Goal: Register for event/course

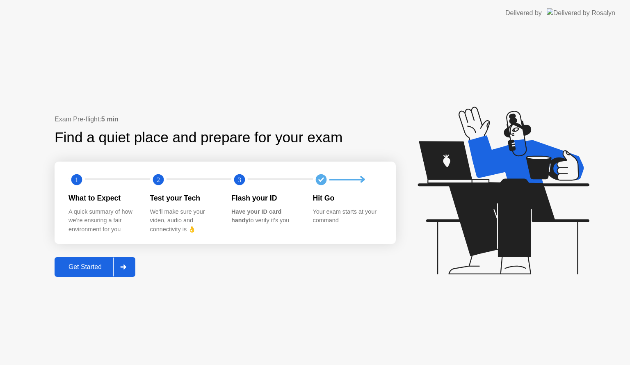
click at [95, 270] on div "Get Started" at bounding box center [85, 266] width 56 height 7
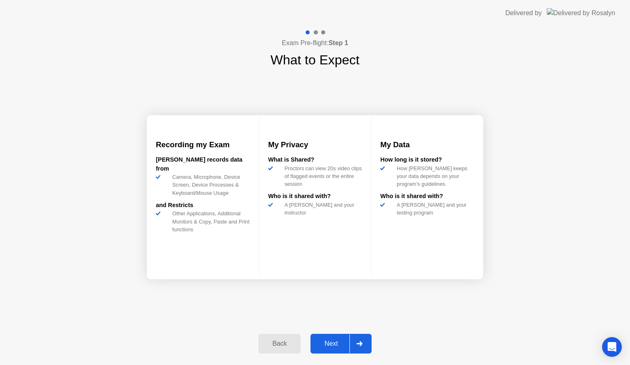
click at [333, 345] on div "Next" at bounding box center [331, 343] width 37 height 7
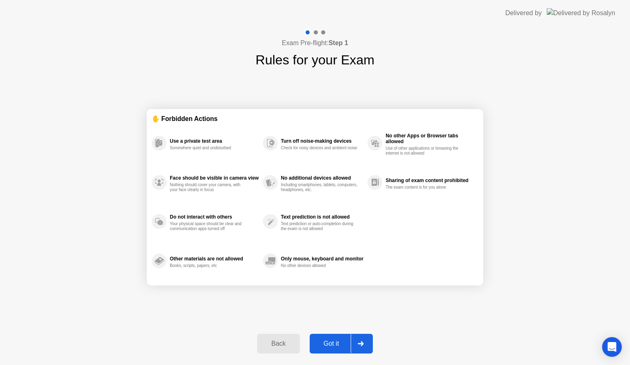
click at [328, 341] on div "Got it" at bounding box center [331, 343] width 39 height 7
select select "**********"
select select "*******"
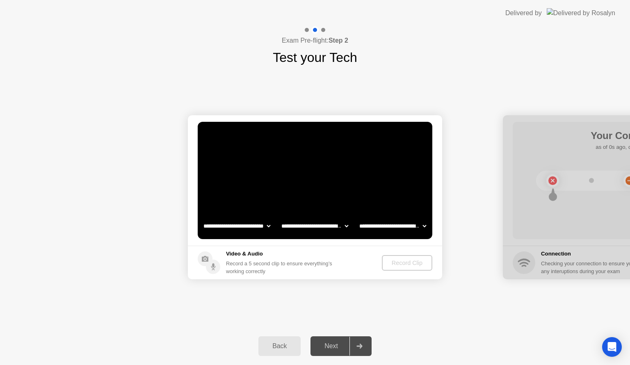
click at [293, 352] on button "Back" at bounding box center [279, 346] width 42 height 20
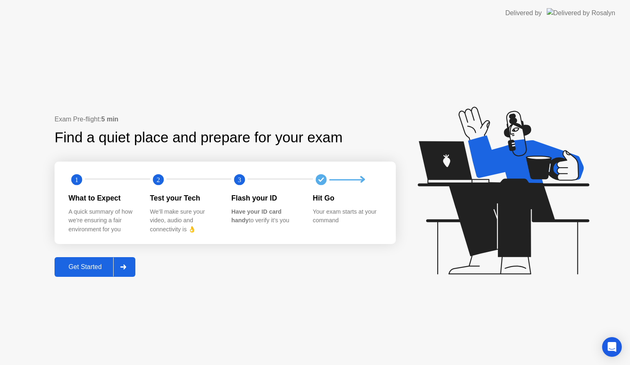
click at [89, 268] on div "Get Started" at bounding box center [85, 266] width 56 height 7
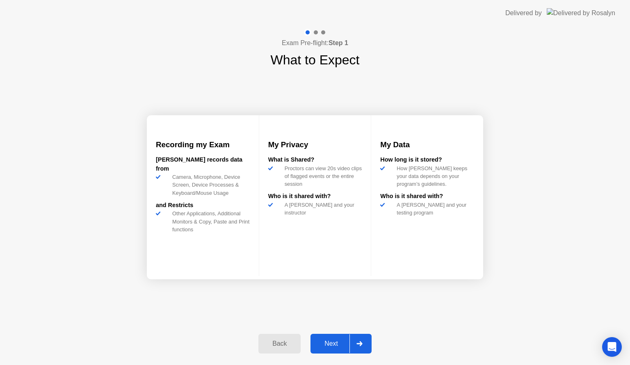
click at [335, 344] on div "Next" at bounding box center [331, 343] width 37 height 7
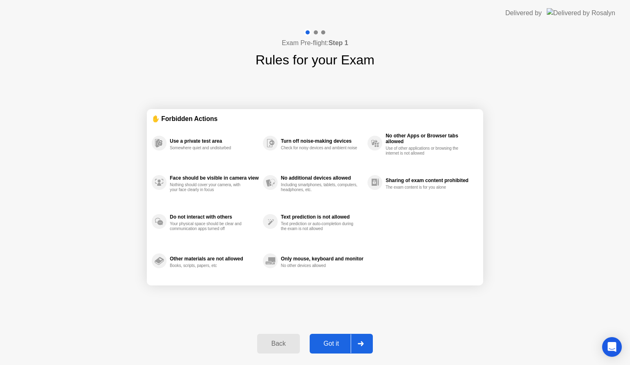
click at [336, 348] on div "Got it" at bounding box center [331, 343] width 39 height 7
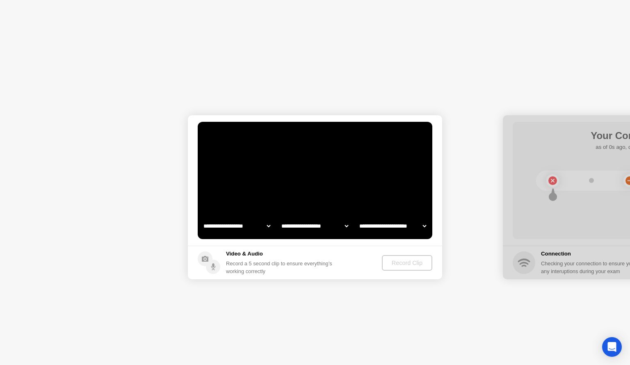
select select "**********"
select select "*******"
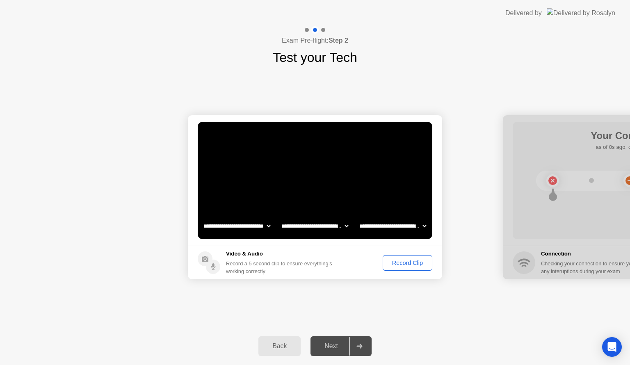
click at [406, 266] on div "Record Clip" at bounding box center [408, 263] width 44 height 7
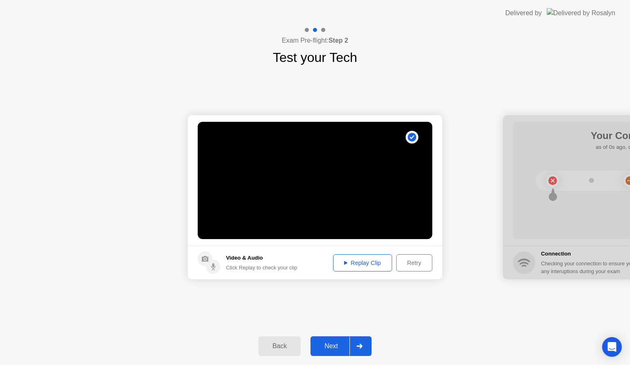
click at [328, 343] on div "Next" at bounding box center [331, 346] width 37 height 7
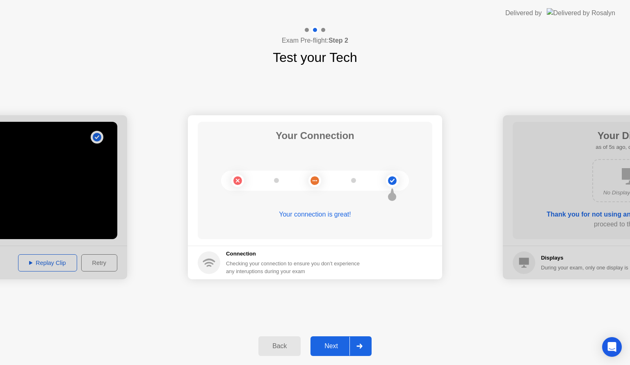
click at [328, 348] on div "Next" at bounding box center [331, 346] width 37 height 7
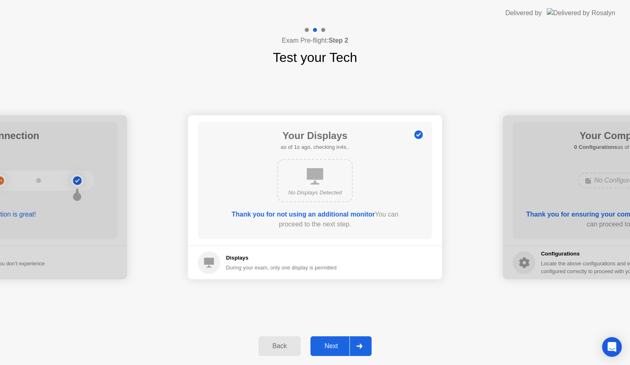
click at [328, 348] on div "Next" at bounding box center [331, 346] width 37 height 7
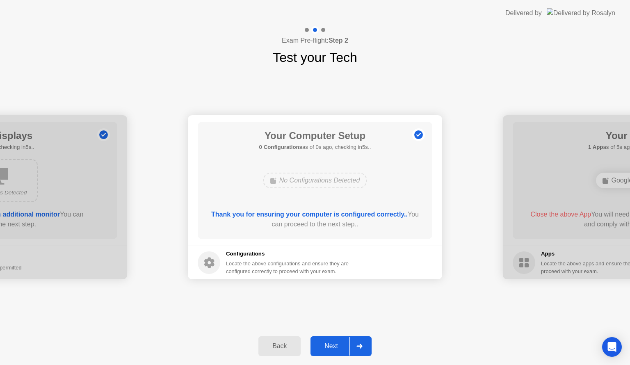
click at [328, 348] on div "Next" at bounding box center [331, 346] width 37 height 7
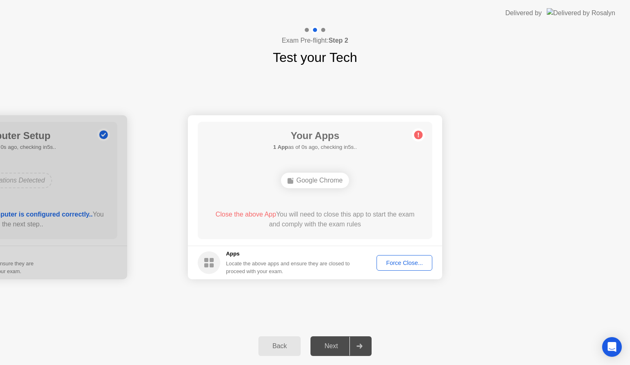
click at [399, 260] on div "Force Close..." at bounding box center [405, 263] width 50 height 7
click at [403, 260] on div "Force Close..." at bounding box center [405, 263] width 50 height 7
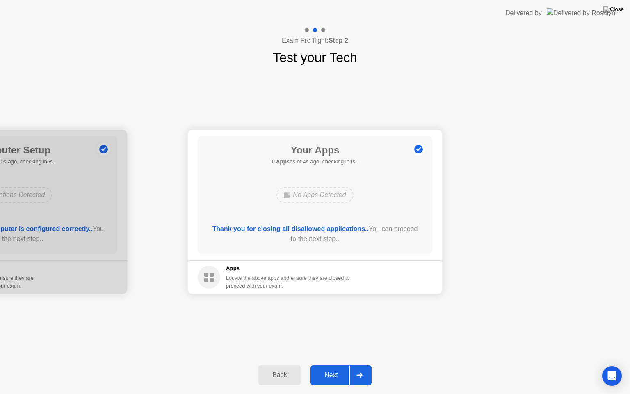
click at [337, 365] on div "Next" at bounding box center [331, 374] width 37 height 7
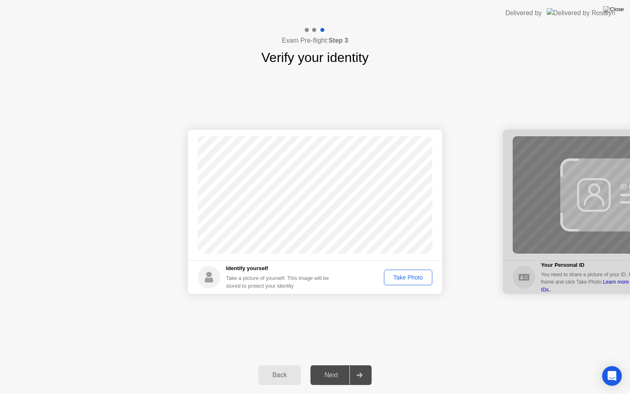
click at [410, 277] on div "Take Photo" at bounding box center [408, 277] width 43 height 7
click at [325, 365] on div "Next" at bounding box center [331, 374] width 37 height 7
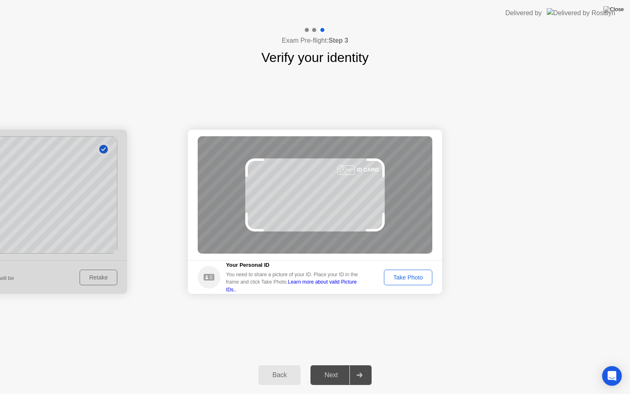
click at [411, 278] on div "Take Photo" at bounding box center [408, 277] width 43 height 7
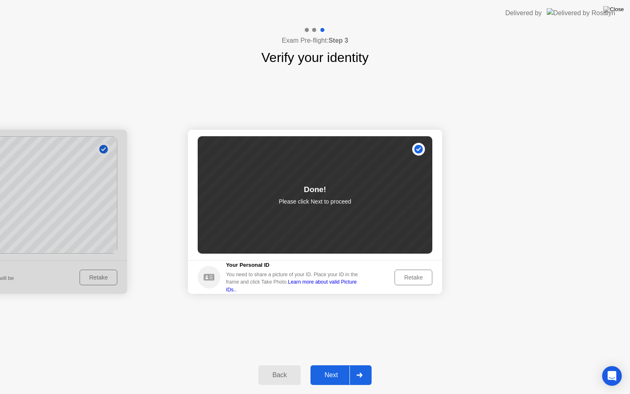
click at [334, 365] on div "Next" at bounding box center [331, 374] width 37 height 7
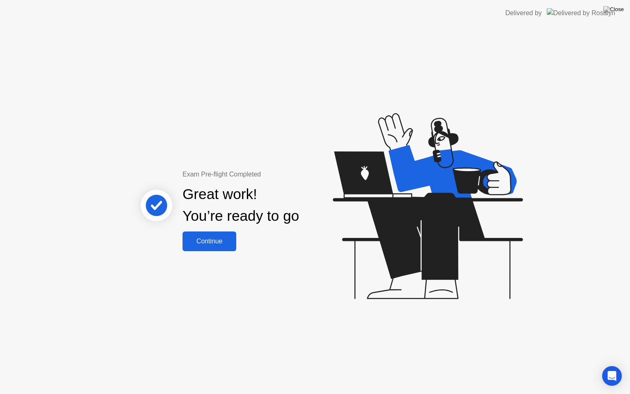
click at [210, 234] on button "Continue" at bounding box center [210, 241] width 54 height 20
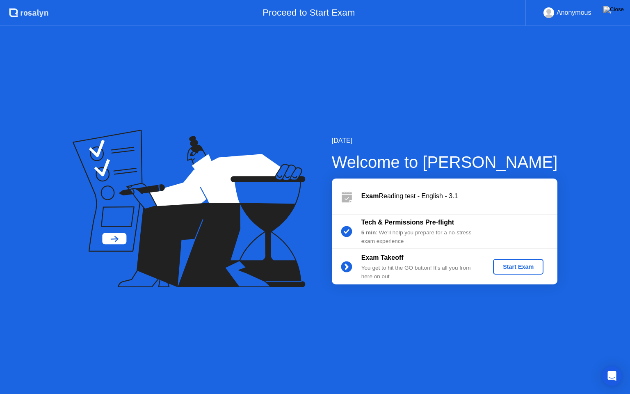
click at [508, 260] on button "Start Exam" at bounding box center [518, 267] width 50 height 16
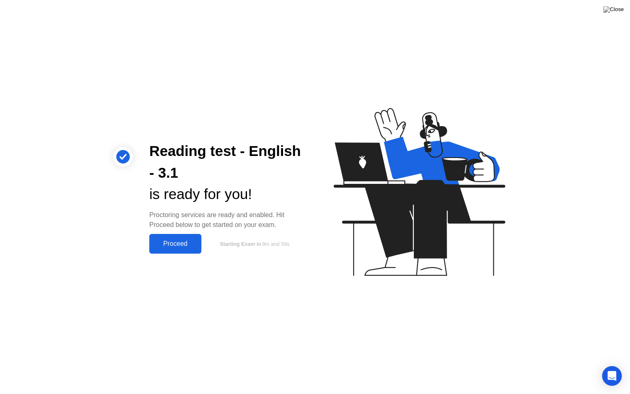
click at [195, 246] on div "Proceed" at bounding box center [175, 243] width 47 height 7
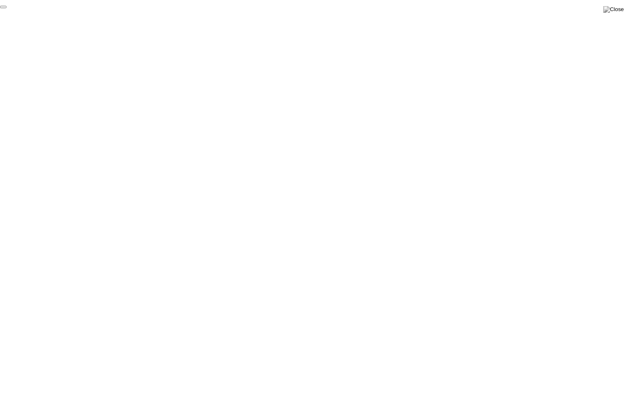
click div "End Proctoring Session"
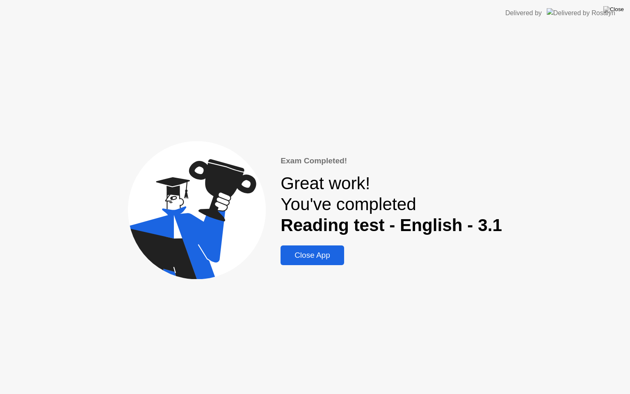
click at [324, 253] on div "Close App" at bounding box center [312, 255] width 59 height 9
